Goal: Download file/media

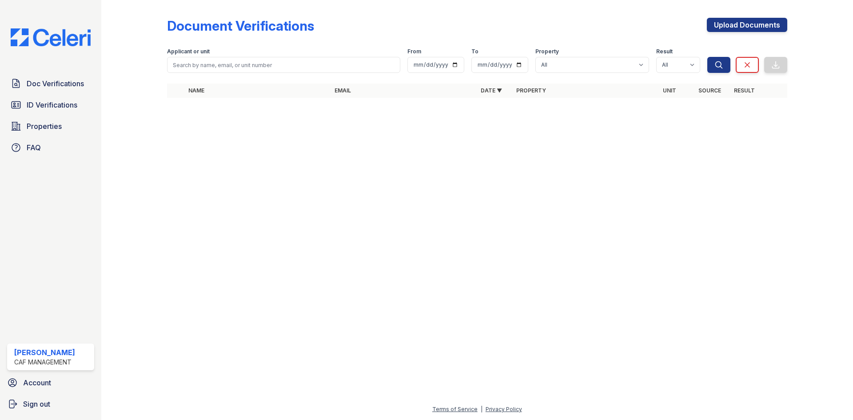
click at [239, 63] on input "search" at bounding box center [283, 65] width 233 height 16
type input "jade"
click at [707, 57] on button "Search" at bounding box center [718, 65] width 23 height 16
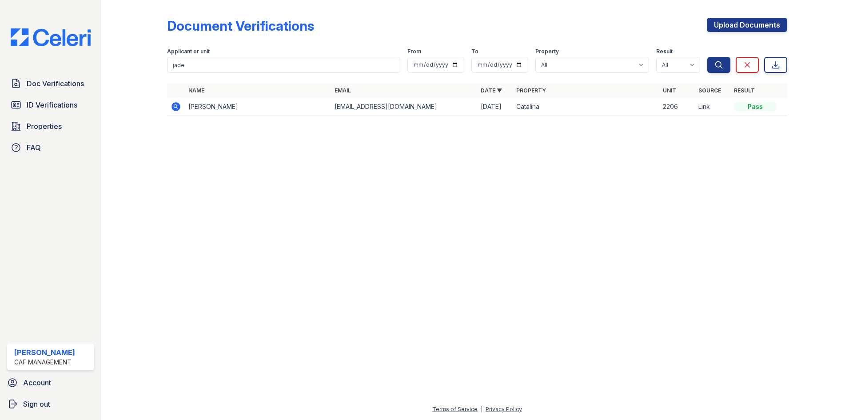
click at [286, 106] on td "Jaden Bradley" at bounding box center [258, 107] width 146 height 18
click at [175, 107] on icon at bounding box center [176, 106] width 11 height 11
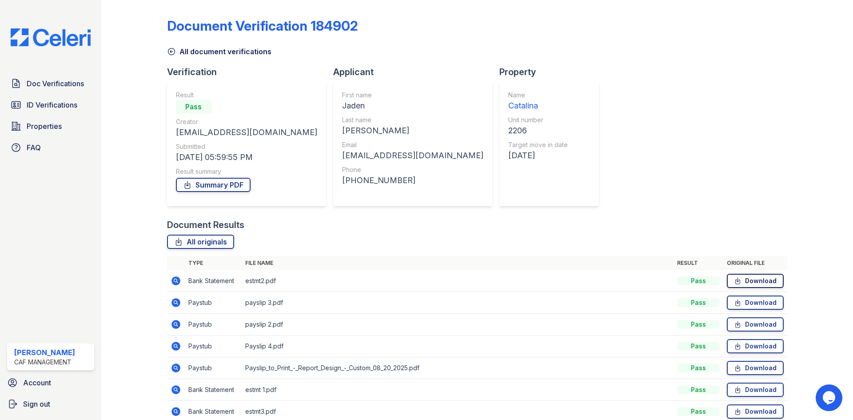
click at [761, 279] on link "Download" at bounding box center [755, 281] width 57 height 14
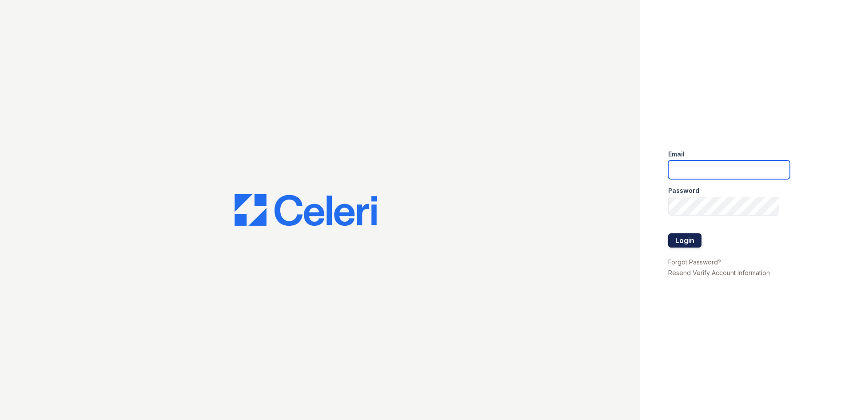
type input "[DOMAIN_NAME][EMAIL_ADDRESS][DOMAIN_NAME]"
click at [688, 239] on button "Login" at bounding box center [684, 240] width 33 height 14
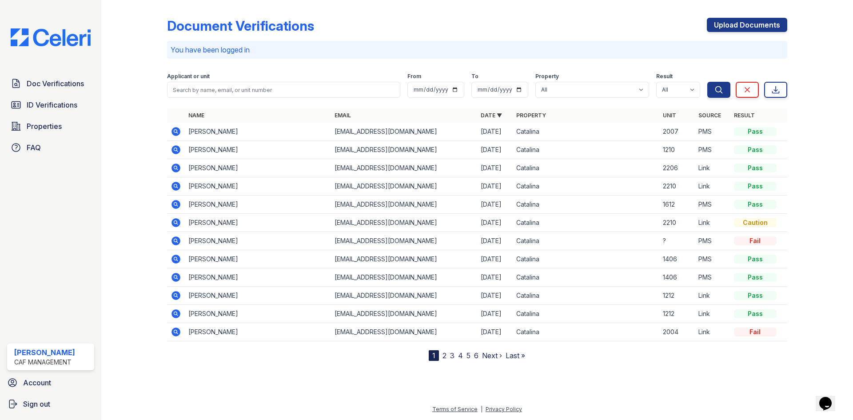
click at [177, 167] on icon at bounding box center [176, 168] width 11 height 11
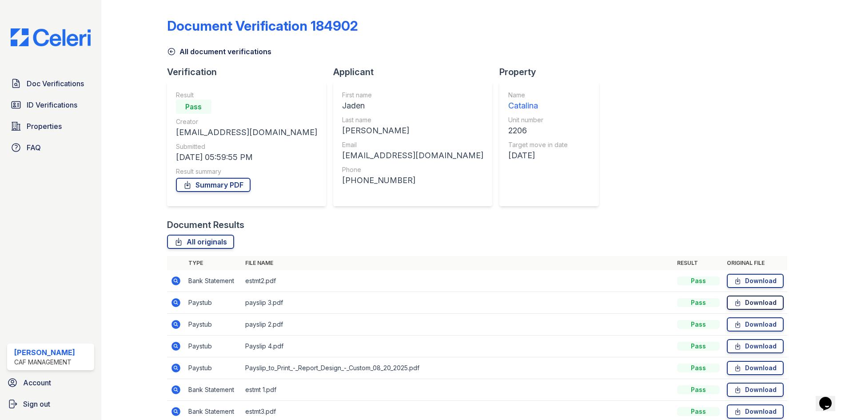
click at [759, 301] on link "Download" at bounding box center [755, 302] width 57 height 14
